Goal: Task Accomplishment & Management: Manage account settings

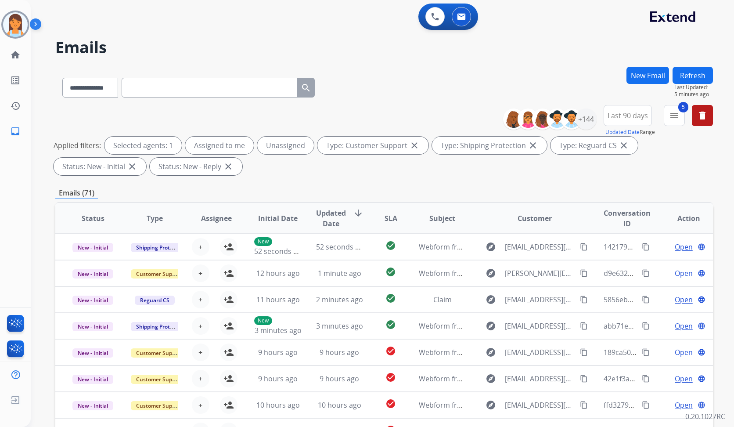
select select "**********"
click at [704, 76] on button "Refresh" at bounding box center [693, 75] width 40 height 17
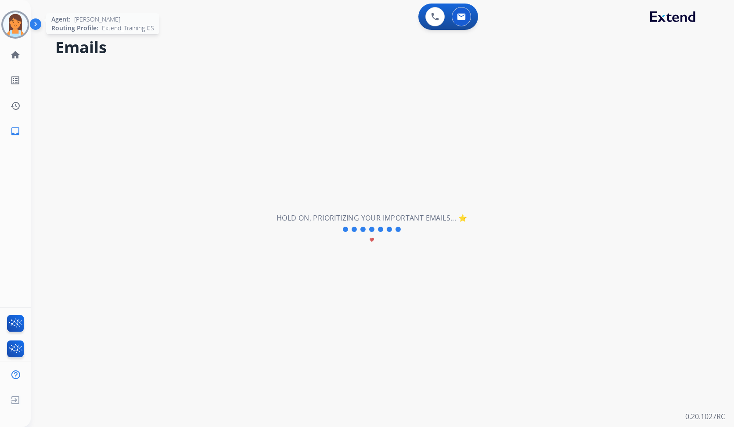
click at [24, 26] on img at bounding box center [15, 24] width 25 height 25
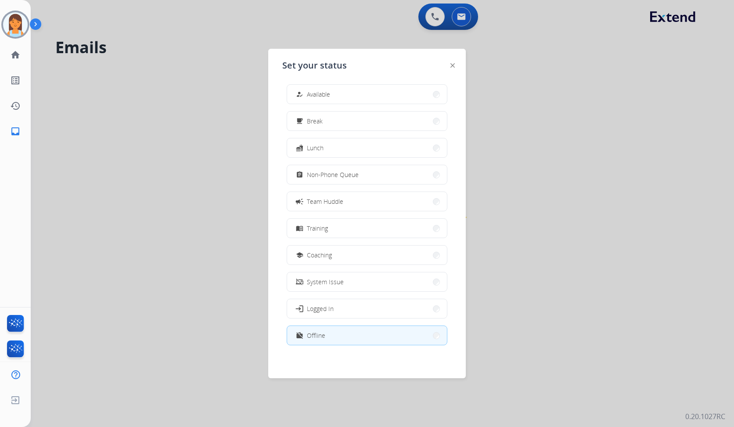
scroll to position [3, 0]
click at [375, 335] on button "work_off Offline" at bounding box center [367, 334] width 160 height 19
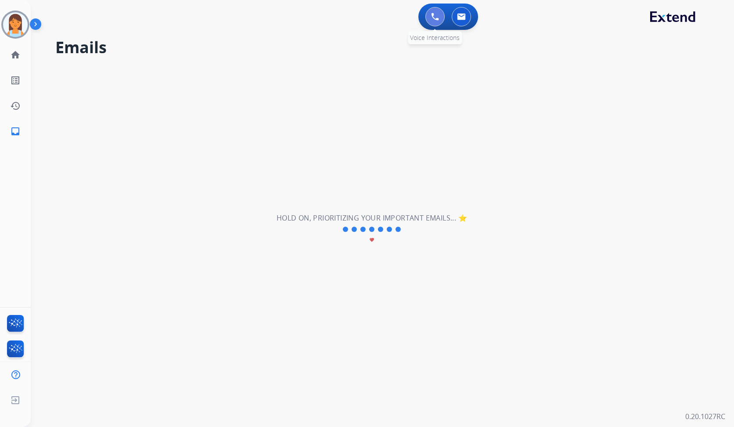
click at [433, 13] on img at bounding box center [435, 17] width 8 height 8
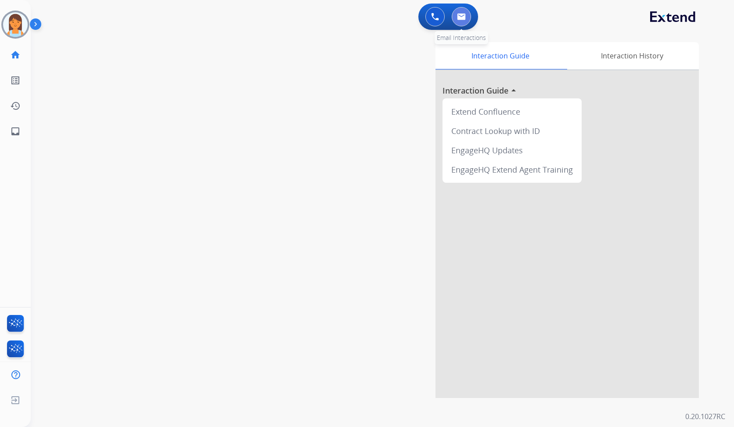
click at [467, 17] on button at bounding box center [461, 16] width 19 height 19
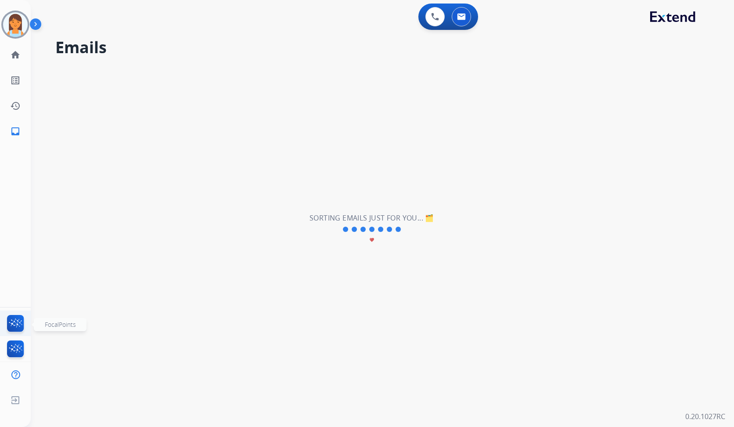
click at [14, 323] on img at bounding box center [15, 325] width 21 height 20
click at [439, 24] on button at bounding box center [435, 16] width 19 height 19
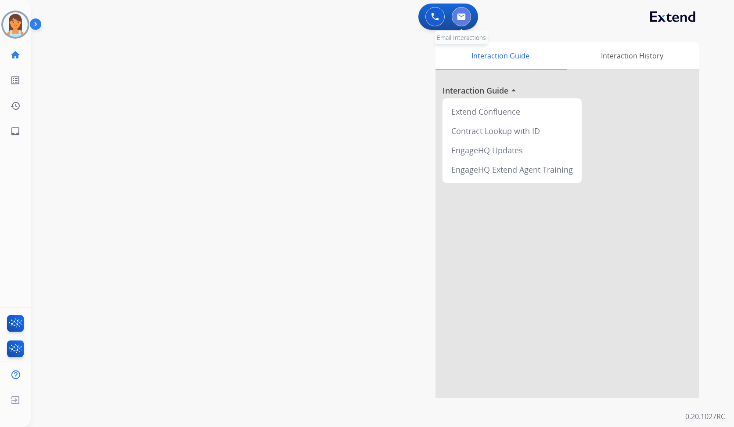
click at [462, 14] on img at bounding box center [461, 16] width 9 height 7
